Goal: Task Accomplishment & Management: Use online tool/utility

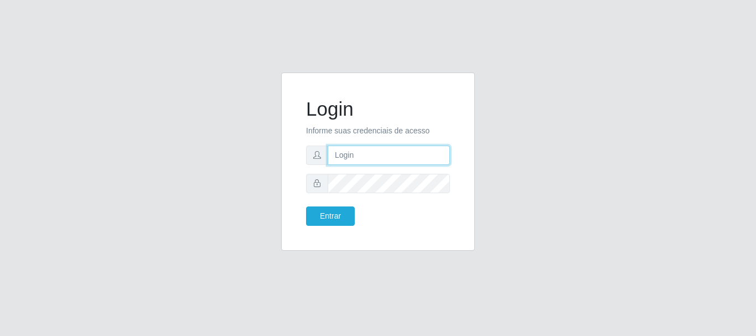
click at [330, 160] on input "text" at bounding box center [388, 154] width 122 height 19
type input "ritaiwof@B5"
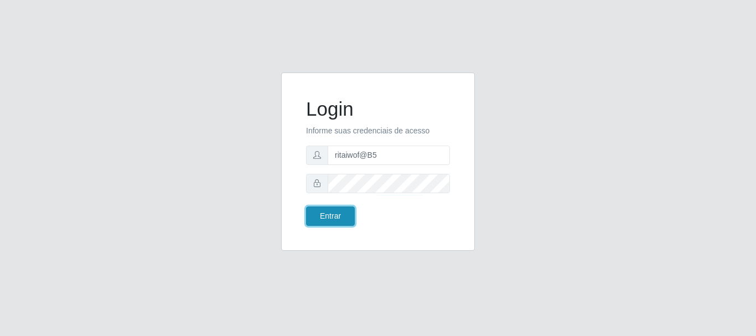
click at [311, 215] on button "Entrar" at bounding box center [330, 215] width 49 height 19
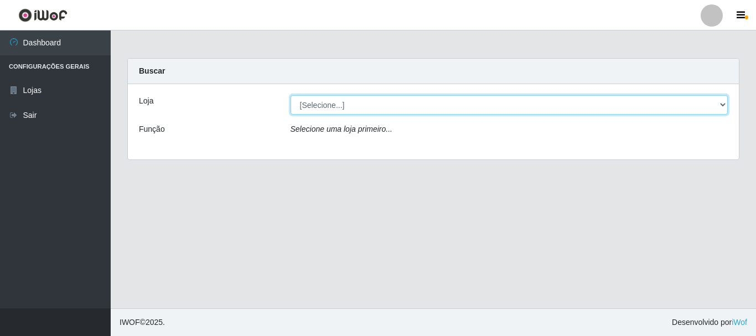
click at [718, 108] on select "[Selecione...] Bemais Supermercados - B5 Anatólia" at bounding box center [509, 104] width 438 height 19
select select "405"
click at [290, 95] on select "[Selecione...] Bemais Supermercados - B5 Anatólia" at bounding box center [509, 104] width 438 height 19
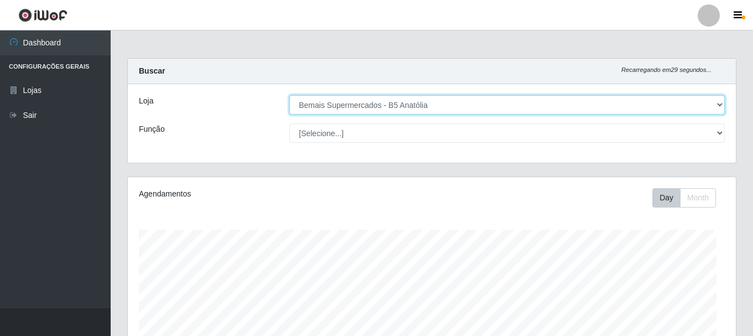
scroll to position [230, 608]
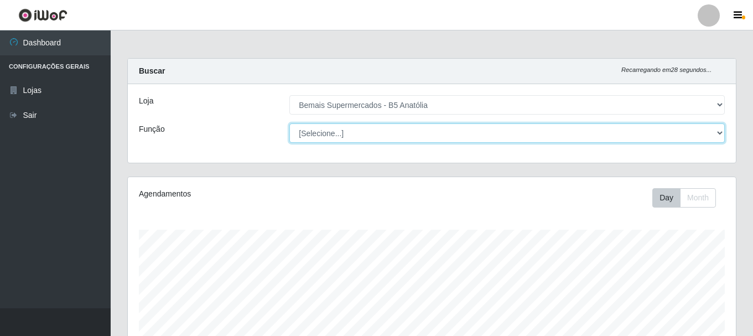
click at [717, 136] on select "[Selecione...] ASG ASG + ASG ++ Auxiliar de Estacionamento Auxiliar de Estacion…" at bounding box center [506, 132] width 435 height 19
select select "72"
click at [289, 123] on select "[Selecione...] ASG ASG + ASG ++ Auxiliar de Estacionamento Auxiliar de Estacion…" at bounding box center [506, 132] width 435 height 19
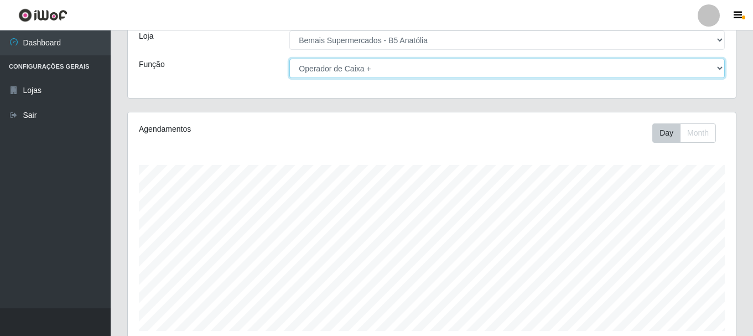
scroll to position [202, 0]
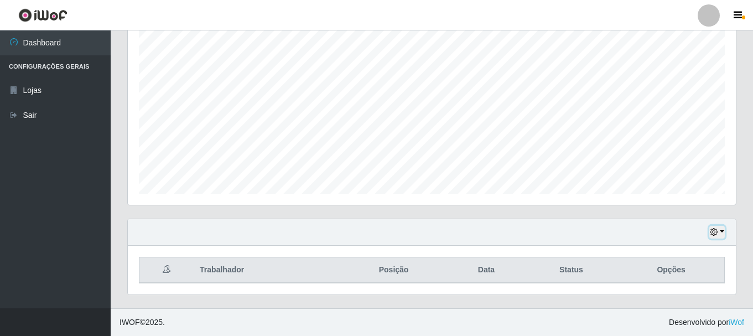
click at [723, 229] on button "button" at bounding box center [716, 232] width 15 height 13
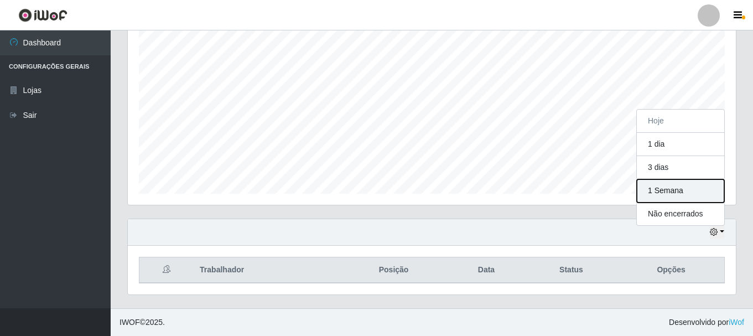
click at [670, 193] on button "1 Semana" at bounding box center [680, 190] width 87 height 23
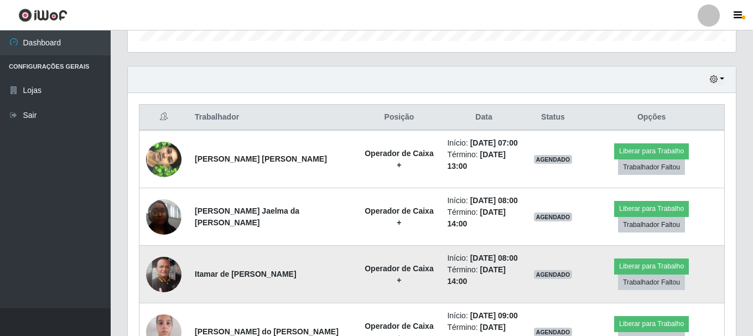
scroll to position [423, 0]
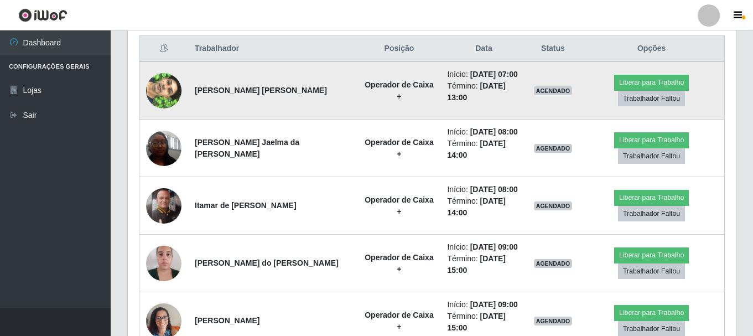
click at [161, 98] on img at bounding box center [163, 90] width 35 height 63
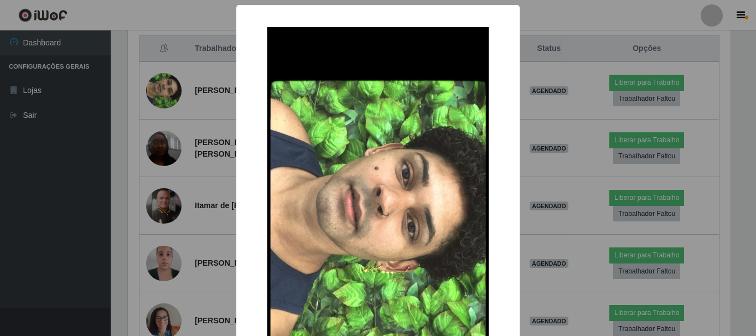
click at [536, 106] on div "× OK Cancel" at bounding box center [378, 168] width 756 height 336
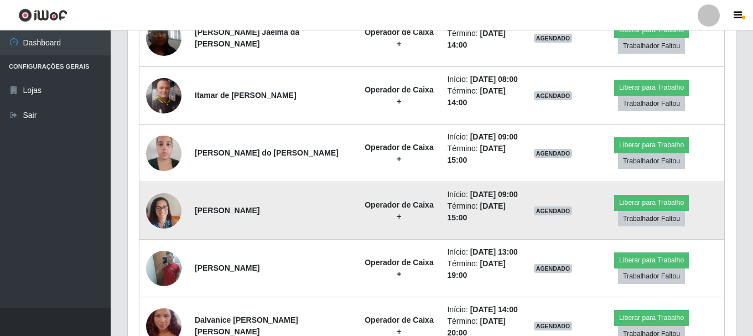
scroll to position [534, 0]
click at [179, 211] on img at bounding box center [163, 209] width 35 height 47
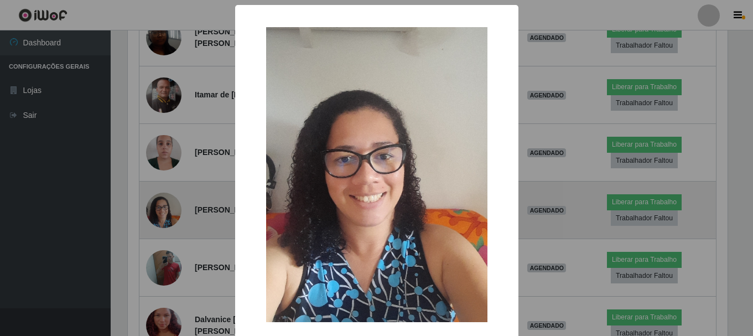
scroll to position [230, 602]
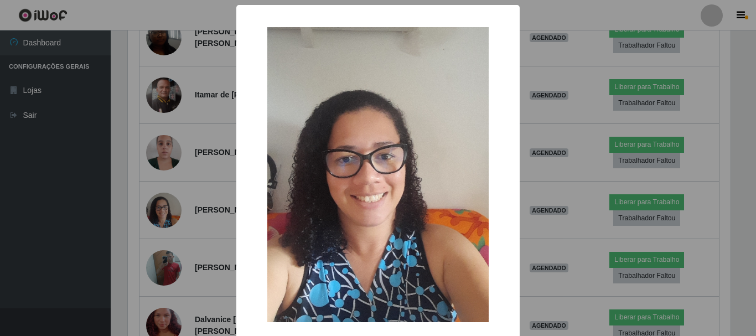
click at [564, 176] on div "× OK Cancel" at bounding box center [378, 168] width 756 height 336
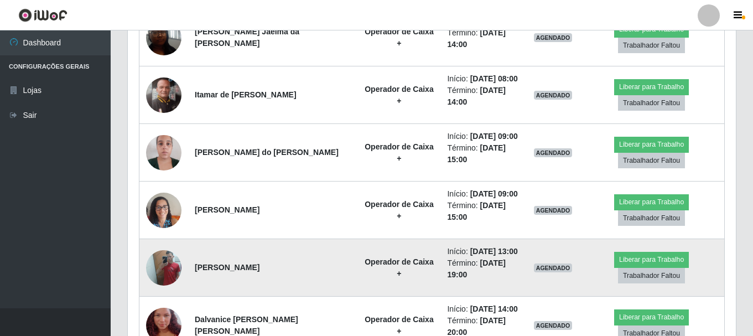
scroll to position [230, 608]
click at [160, 272] on img at bounding box center [163, 267] width 35 height 47
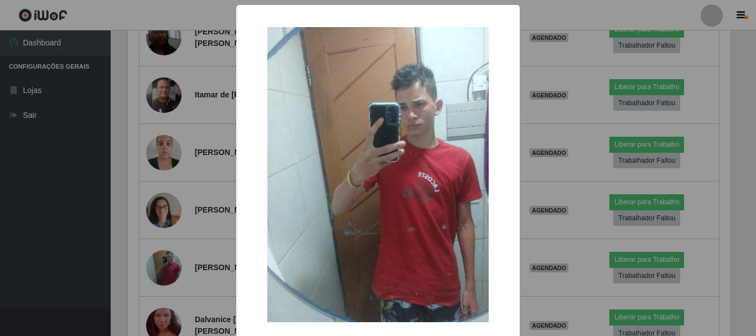
click at [585, 191] on div "× OK Cancel" at bounding box center [378, 168] width 756 height 336
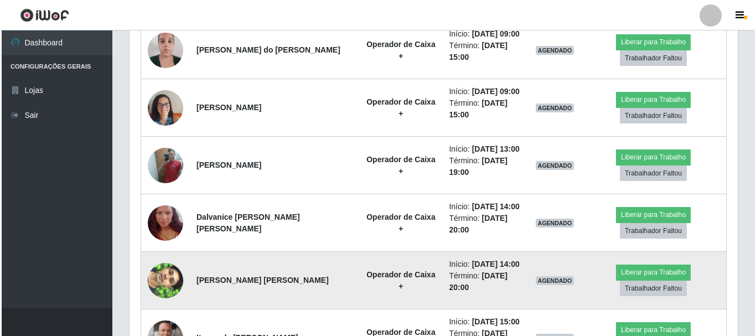
scroll to position [644, 0]
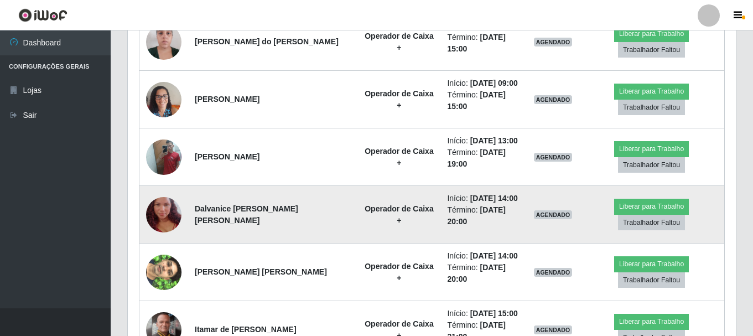
click at [167, 218] on img at bounding box center [163, 214] width 35 height 63
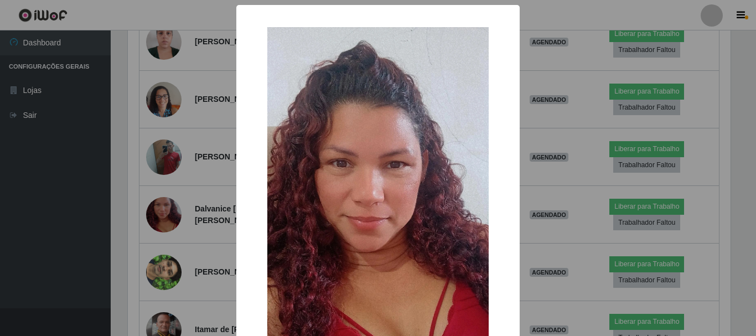
click at [559, 197] on div "× OK Cancel" at bounding box center [378, 168] width 756 height 336
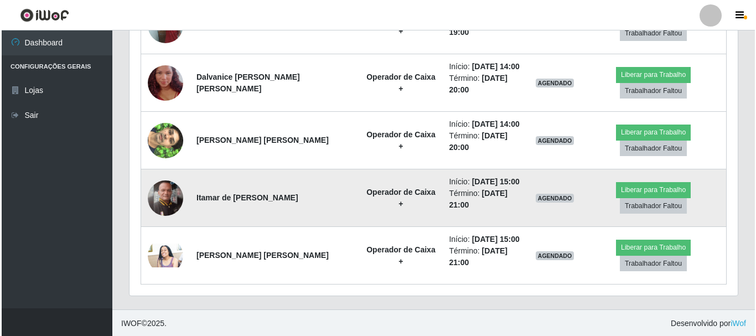
scroll to position [777, 0]
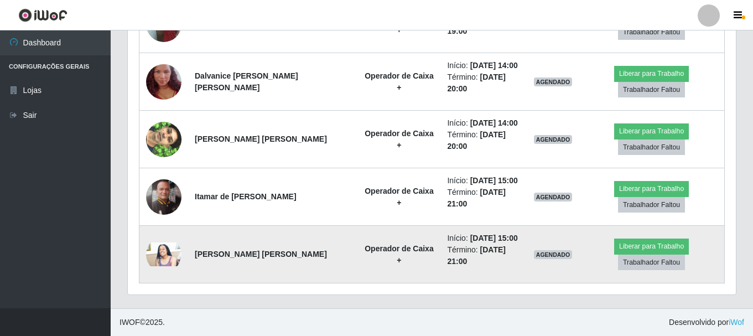
click at [155, 257] on img at bounding box center [163, 254] width 35 height 24
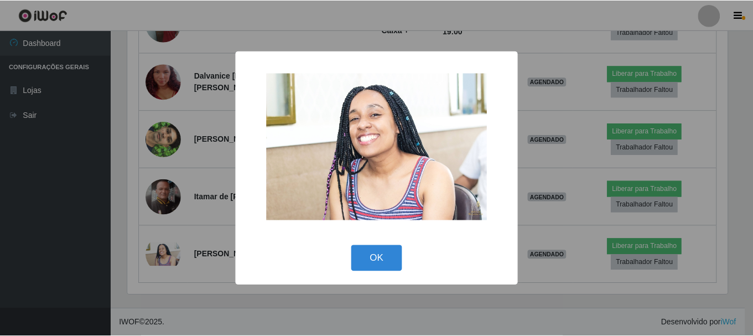
scroll to position [230, 602]
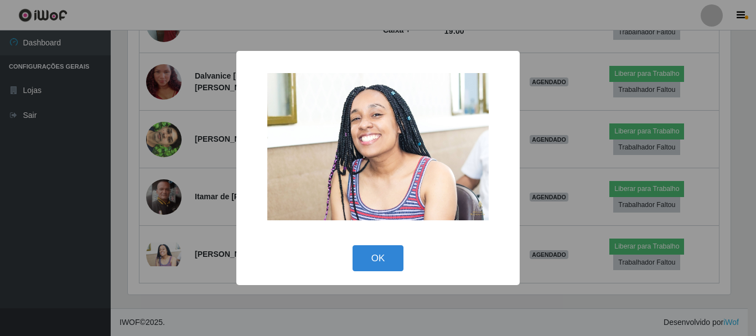
click at [555, 169] on div "× OK Cancel" at bounding box center [378, 168] width 756 height 336
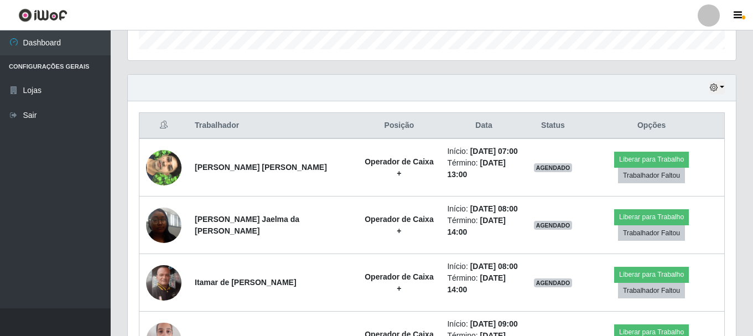
scroll to position [0, 0]
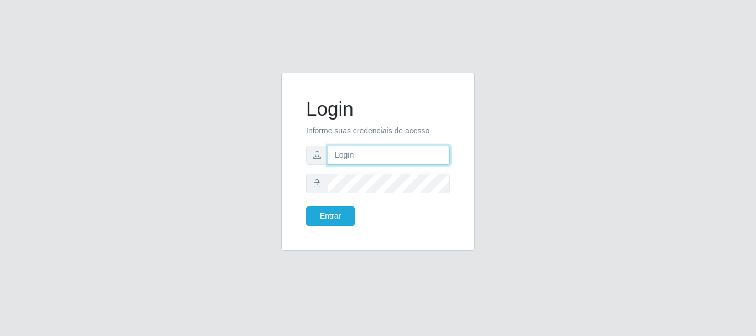
click at [352, 147] on input "text" at bounding box center [388, 154] width 122 height 19
type input "ritaiwof@B5"
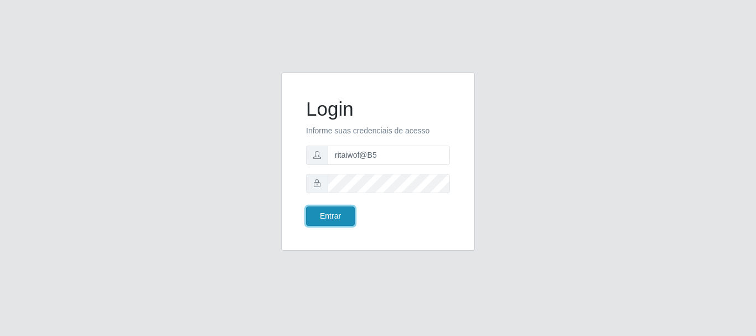
click at [322, 217] on button "Entrar" at bounding box center [330, 215] width 49 height 19
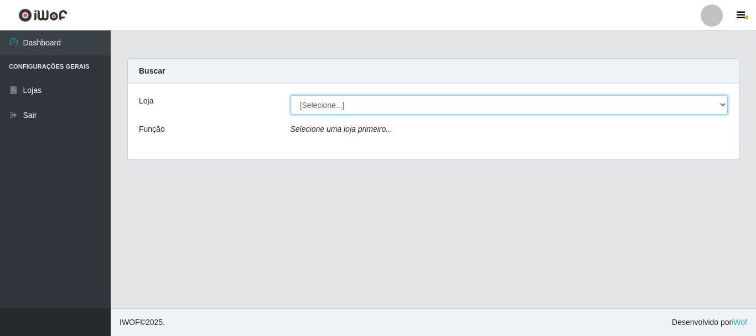
click at [718, 105] on select "[Selecione...] Bemais Supermercados - B5 Anatólia" at bounding box center [509, 104] width 438 height 19
select select "405"
click at [290, 95] on select "[Selecione...] Bemais Supermercados - B5 Anatólia" at bounding box center [509, 104] width 438 height 19
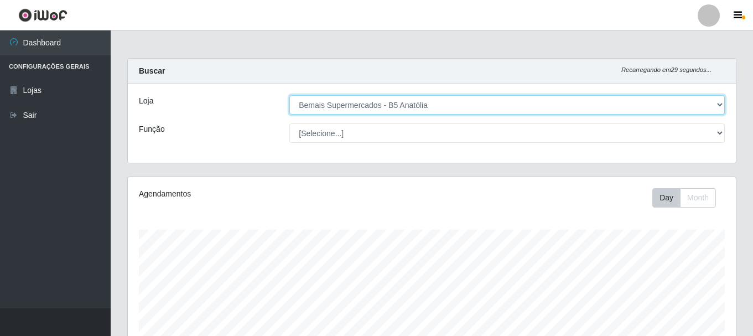
scroll to position [230, 608]
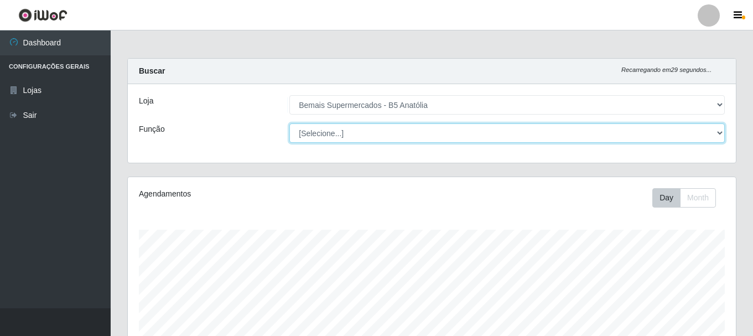
click at [722, 133] on select "[Selecione...] ASG ASG + ASG ++ Auxiliar de Estacionamento Auxiliar de Estacion…" at bounding box center [506, 132] width 435 height 19
click at [289, 123] on select "[Selecione...] ASG ASG + ASG ++ Auxiliar de Estacionamento Auxiliar de Estacion…" at bounding box center [506, 132] width 435 height 19
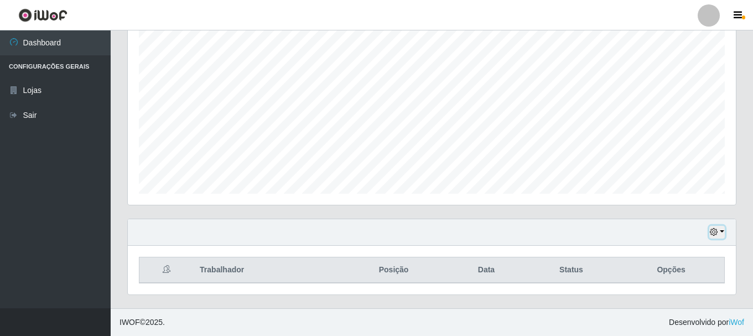
click at [713, 236] on icon "button" at bounding box center [714, 232] width 8 height 8
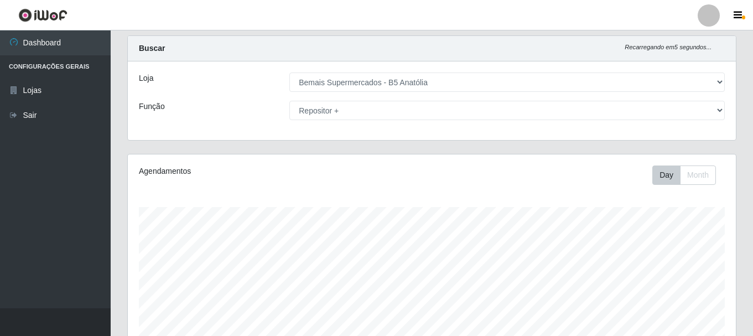
scroll to position [0, 0]
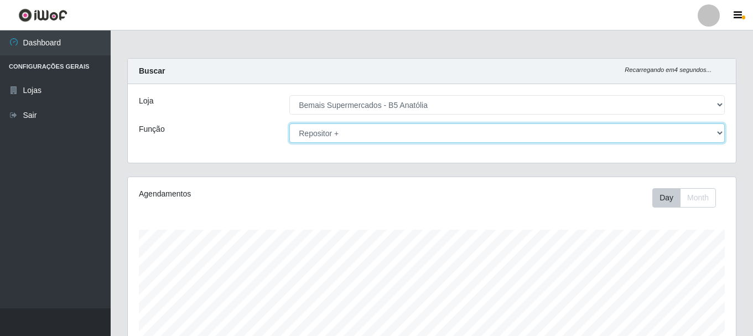
drag, startPoint x: 722, startPoint y: 132, endPoint x: 710, endPoint y: 140, distance: 14.6
click at [720, 132] on select "[Selecione...] ASG ASG + ASG ++ Auxiliar de Estacionamento Auxiliar de Estacion…" at bounding box center [506, 132] width 435 height 19
click at [289, 123] on select "[Selecione...] ASG ASG + ASG ++ Auxiliar de Estacionamento Auxiliar de Estacion…" at bounding box center [506, 132] width 435 height 19
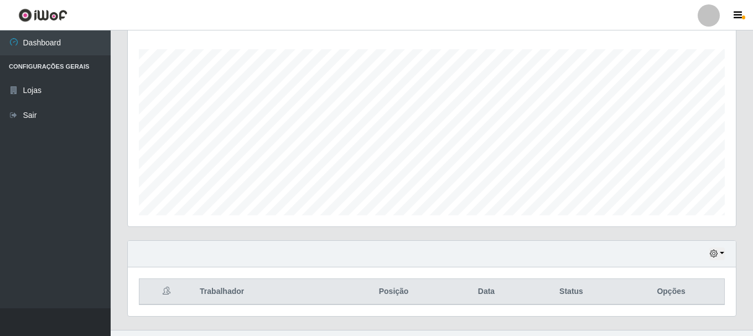
scroll to position [202, 0]
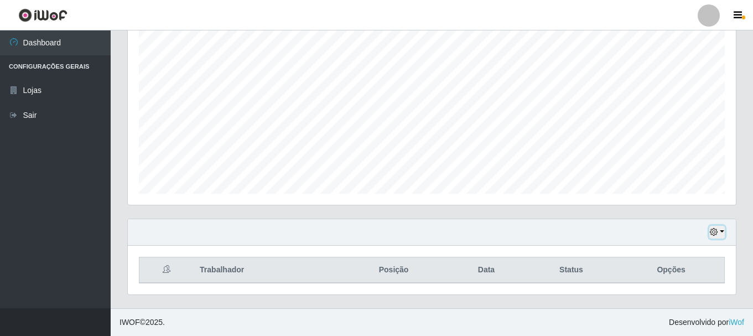
click at [712, 234] on icon "button" at bounding box center [714, 232] width 8 height 8
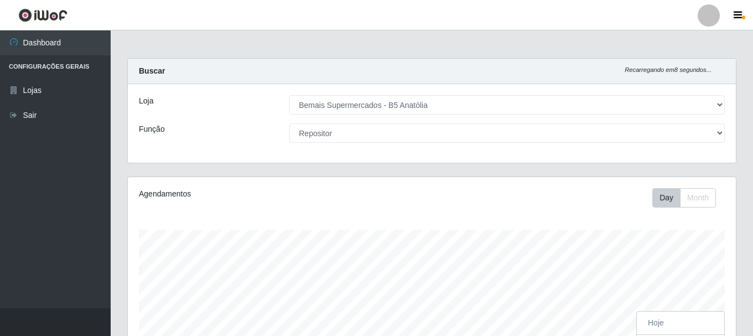
scroll to position [230, 608]
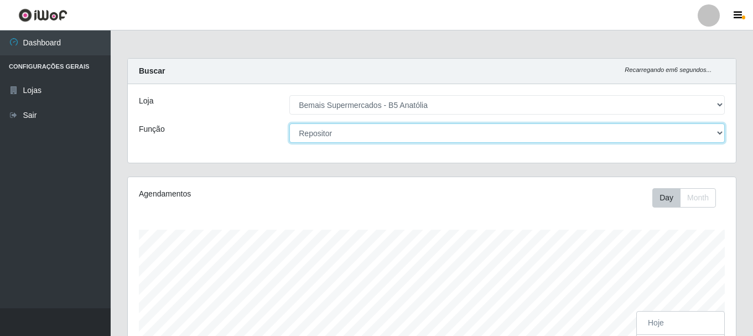
drag, startPoint x: 720, startPoint y: 132, endPoint x: 688, endPoint y: 139, distance: 33.0
click at [720, 132] on select "[Selecione...] ASG ASG + ASG ++ Auxiliar de Estacionamento Auxiliar de Estacion…" at bounding box center [506, 132] width 435 height 19
select select "86"
click at [289, 123] on select "[Selecione...] ASG ASG + ASG ++ Auxiliar de Estacionamento Auxiliar de Estacion…" at bounding box center [506, 132] width 435 height 19
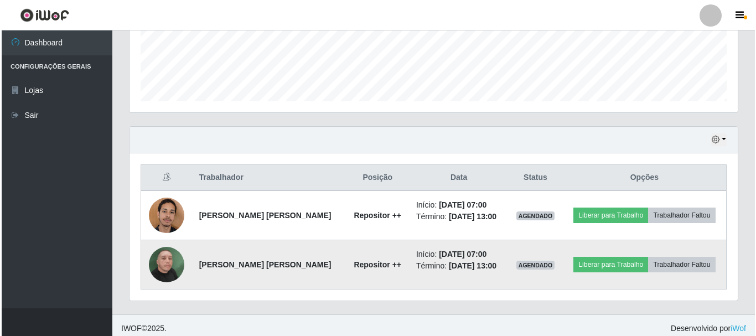
scroll to position [300, 0]
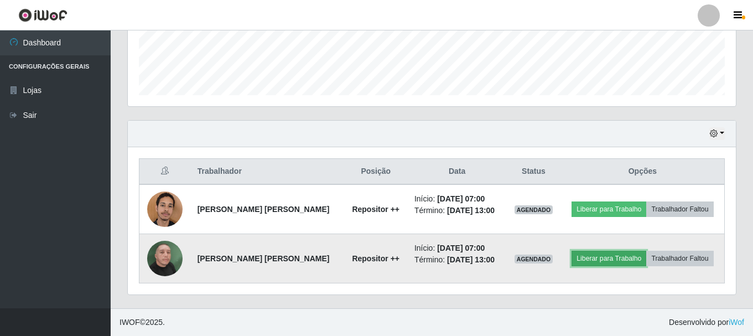
click at [596, 263] on button "Liberar para Trabalho" at bounding box center [608, 258] width 75 height 15
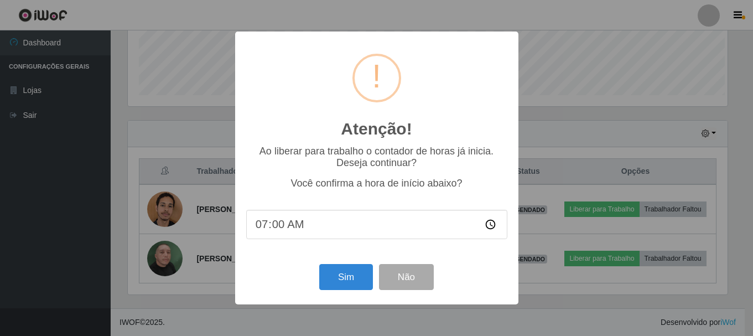
scroll to position [230, 602]
click at [334, 275] on button "Sim" at bounding box center [347, 277] width 54 height 26
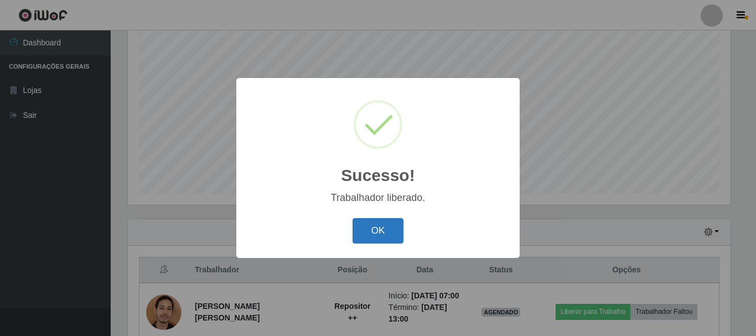
click at [382, 228] on button "OK" at bounding box center [377, 231] width 51 height 26
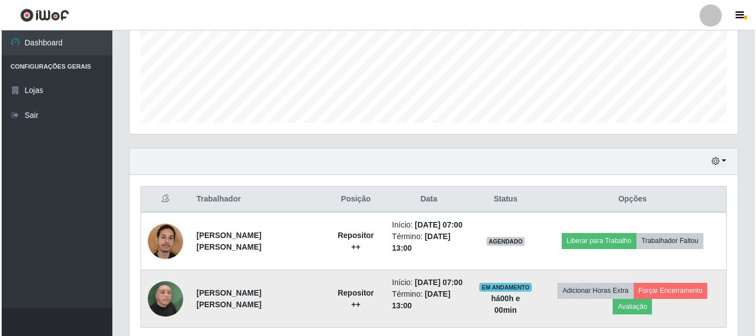
scroll to position [313, 0]
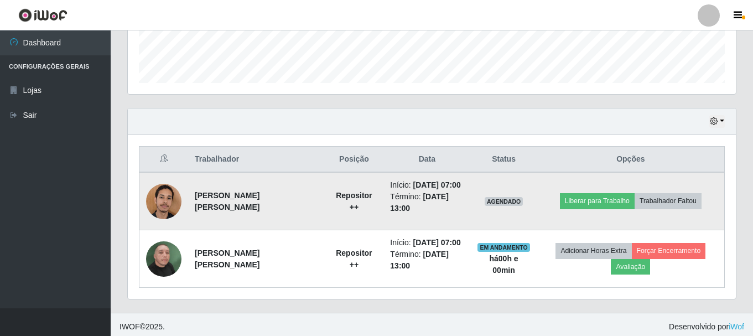
click at [168, 200] on img at bounding box center [163, 201] width 35 height 47
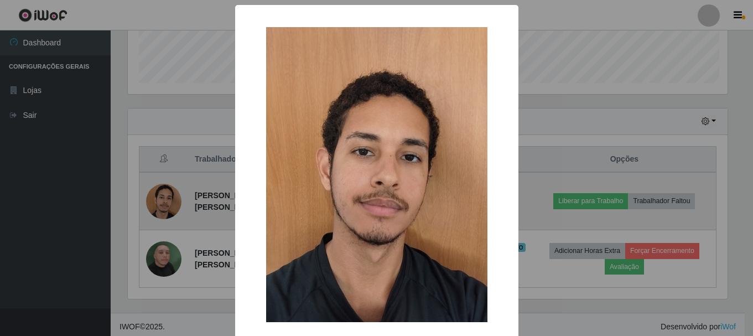
scroll to position [230, 602]
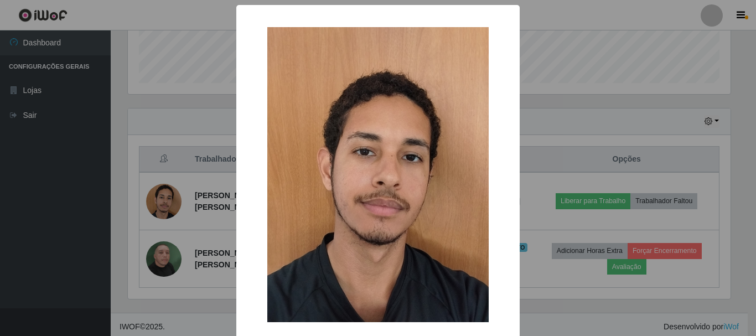
drag, startPoint x: 575, startPoint y: 159, endPoint x: 570, endPoint y: 166, distance: 8.7
click at [575, 160] on div "× OK Cancel" at bounding box center [378, 168] width 756 height 336
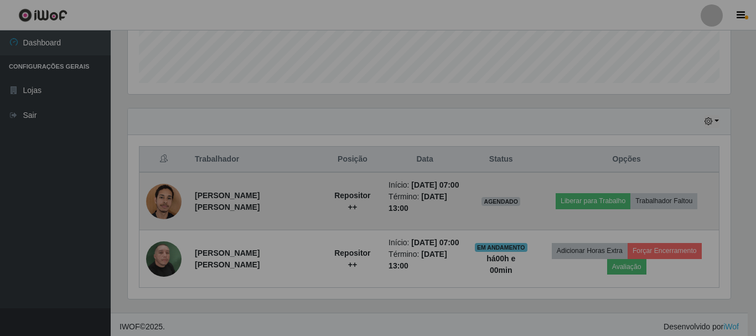
scroll to position [230, 608]
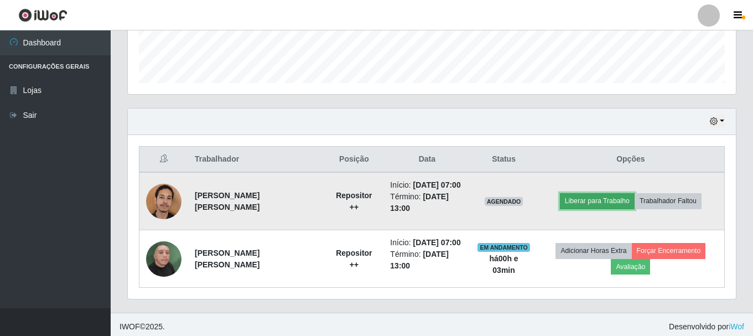
click at [584, 200] on button "Liberar para Trabalho" at bounding box center [597, 200] width 75 height 15
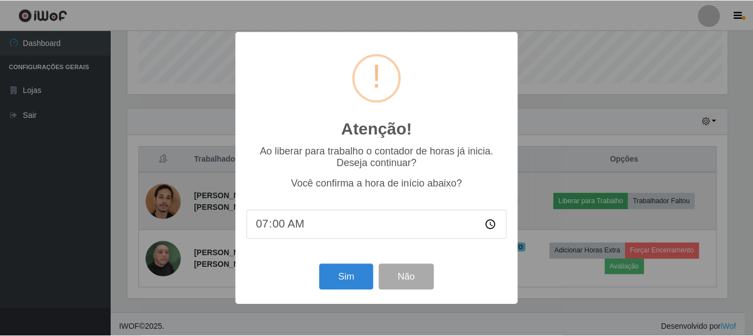
scroll to position [230, 602]
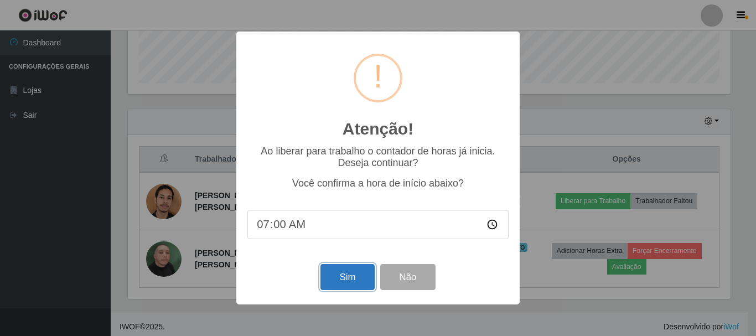
click at [343, 281] on button "Sim" at bounding box center [347, 277] width 54 height 26
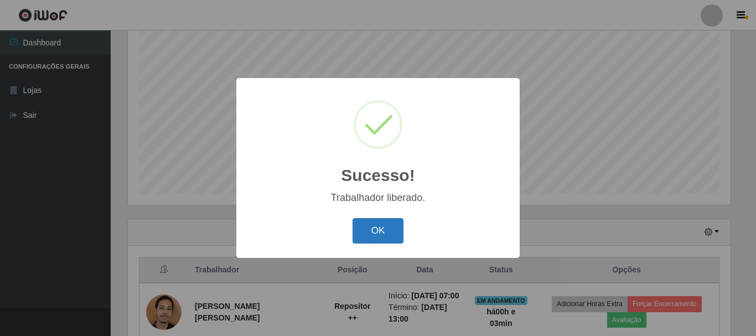
click at [368, 235] on button "OK" at bounding box center [377, 231] width 51 height 26
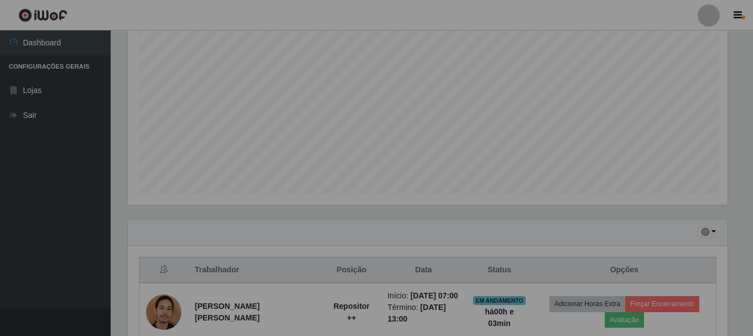
scroll to position [230, 608]
